Goal: Task Accomplishment & Management: Use online tool/utility

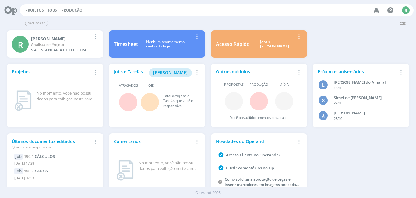
click at [48, 42] on div "Analista de Projeto" at bounding box center [61, 44] width 60 height 5
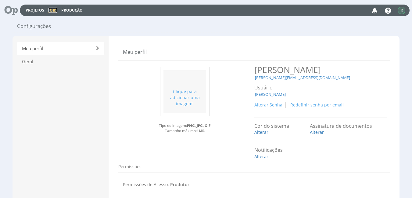
click at [53, 9] on link "Jobs" at bounding box center [52, 10] width 9 height 5
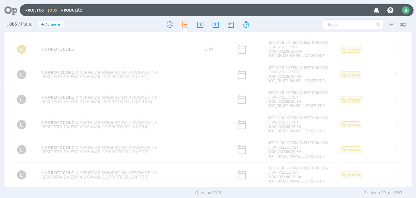
click at [53, 10] on link "Jobs" at bounding box center [52, 10] width 9 height 5
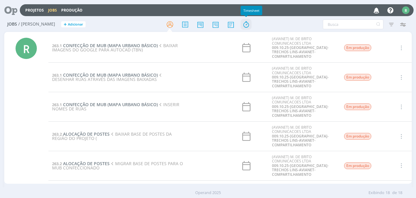
click at [245, 23] on icon at bounding box center [246, 25] width 11 height 12
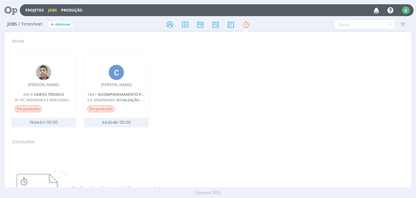
click at [53, 9] on link "Jobs" at bounding box center [52, 10] width 9 height 5
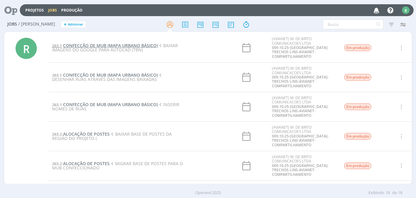
click at [104, 44] on span "CONFECÇÃO DE MUB (MAPA URBANO BÁSICO)" at bounding box center [110, 46] width 95 height 6
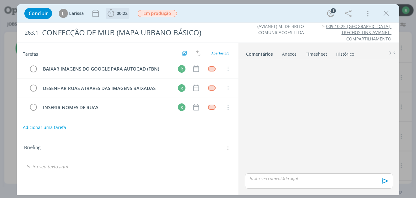
click at [118, 16] on span "00:22" at bounding box center [117, 13] width 23 height 9
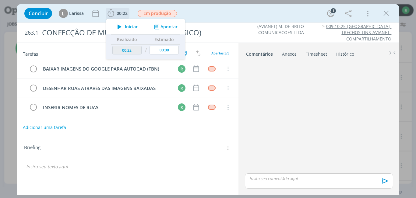
click at [118, 16] on span "00:22" at bounding box center [117, 13] width 23 height 9
